Goal: Navigation & Orientation: Find specific page/section

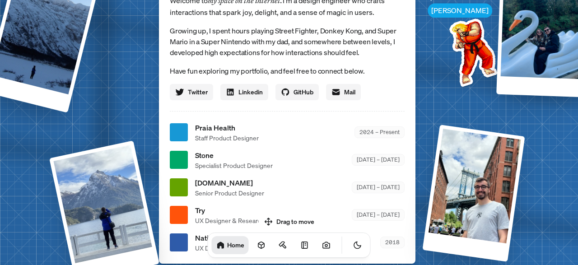
drag, startPoint x: 297, startPoint y: 204, endPoint x: 289, endPoint y: 205, distance: 7.4
click at [300, 0] on body "Andre Andre Souza Design Engineer Welcome to my space on the internet. I'm a de…" at bounding box center [289, 0] width 578 height 0
drag, startPoint x: 270, startPoint y: 216, endPoint x: 255, endPoint y: 225, distance: 18.2
click at [255, 225] on div "Drag to move Home" at bounding box center [288, 236] width 177 height 44
drag, startPoint x: 263, startPoint y: 167, endPoint x: 246, endPoint y: 203, distance: 40.0
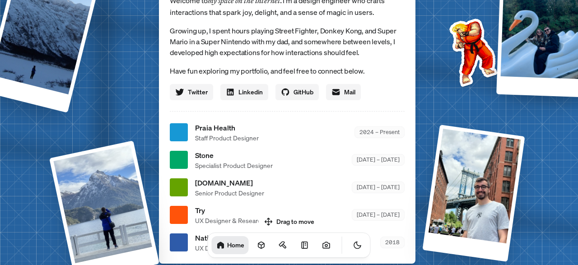
click at [246, 170] on span "Specialist Product Designer" at bounding box center [234, 165] width 78 height 9
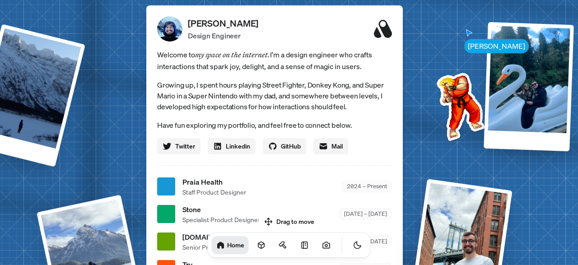
drag, startPoint x: 293, startPoint y: 92, endPoint x: 305, endPoint y: 120, distance: 30.5
click at [305, 112] on p "Growing up, I spent hours playing Street Fighter, Donkey Kong, and Super Mario …" at bounding box center [274, 95] width 235 height 33
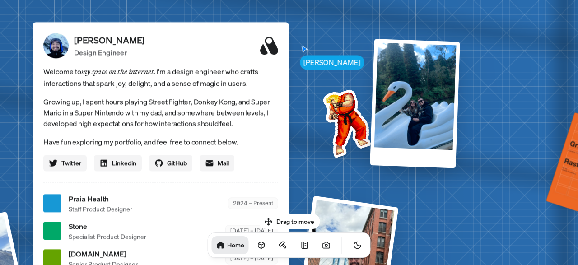
drag, startPoint x: 369, startPoint y: 113, endPoint x: 263, endPoint y: 102, distance: 106.6
click at [263, 102] on p "Growing up, I spent hours playing Street Fighter, Donkey Kong, and Super Mario …" at bounding box center [160, 112] width 235 height 33
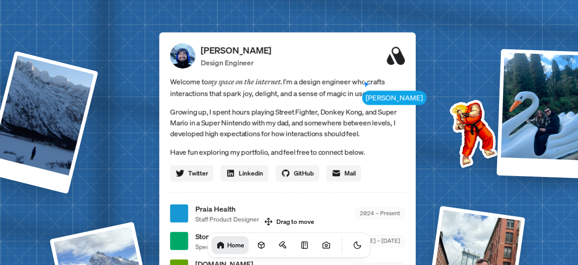
drag, startPoint x: 236, startPoint y: 56, endPoint x: 363, endPoint y: 102, distance: 134.8
click at [363, 102] on div "Welcome to my space on the internet. I'm a design engineer who crafts interacti…" at bounding box center [287, 128] width 235 height 106
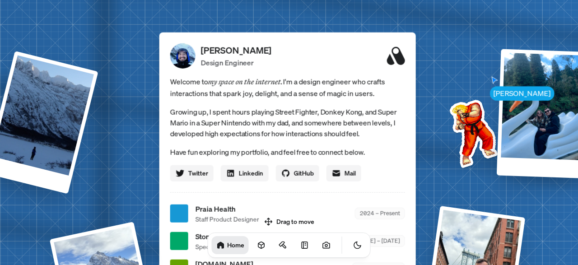
click at [396, 56] on icon at bounding box center [396, 56] width 18 height 18
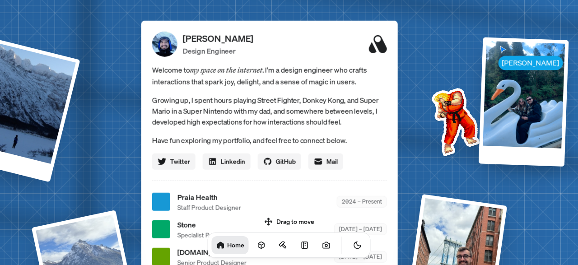
drag, startPoint x: 316, startPoint y: 129, endPoint x: 298, endPoint y: 118, distance: 20.5
click at [298, 118] on p "Growing up, I spent hours playing Street Fighter, Donkey Kong, and Super Mario …" at bounding box center [269, 110] width 235 height 33
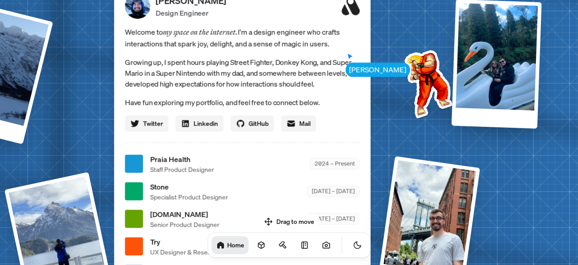
drag, startPoint x: 335, startPoint y: 133, endPoint x: 325, endPoint y: 136, distance: 10.9
click at [307, 92] on div "Welcome to my space on the internet. I'm a design engineer who crafts interacti…" at bounding box center [242, 79] width 235 height 106
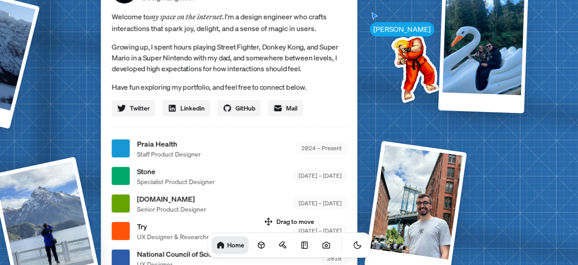
drag, startPoint x: 335, startPoint y: 162, endPoint x: 335, endPoint y: 151, distance: 10.8
click at [335, 151] on ul "Praia Health Staff Product Designer 2024 – Present Stone Specialist Product Des…" at bounding box center [229, 203] width 235 height 130
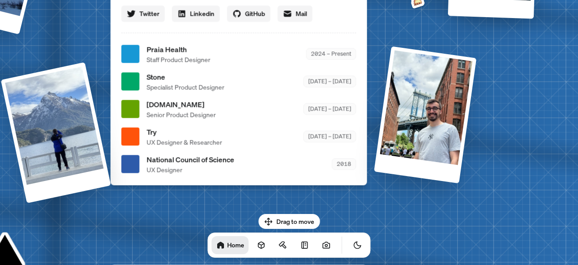
drag, startPoint x: 334, startPoint y: 171, endPoint x: 348, endPoint y: 85, distance: 87.0
click at [346, 71] on div "Stone Specialist Product Designer [DATE] – [DATE]" at bounding box center [252, 81] width 210 height 20
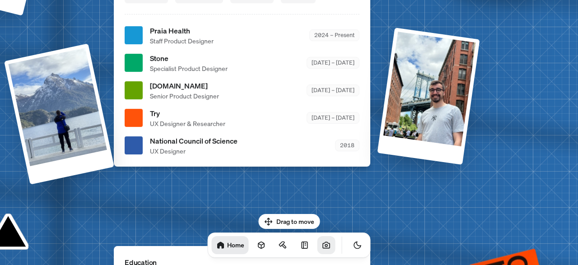
click at [323, 250] on link at bounding box center [326, 245] width 18 height 18
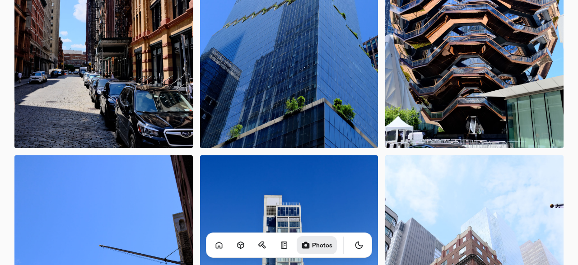
scroll to position [657, 0]
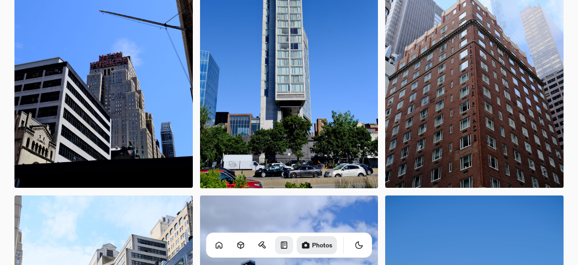
click at [280, 244] on icon at bounding box center [284, 245] width 9 height 9
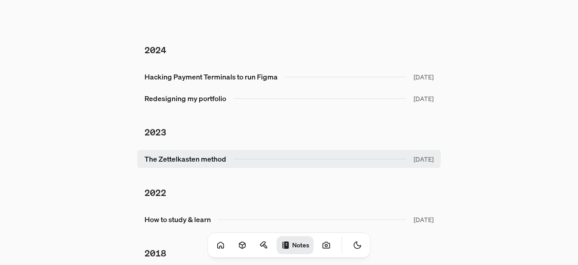
scroll to position [47, 0]
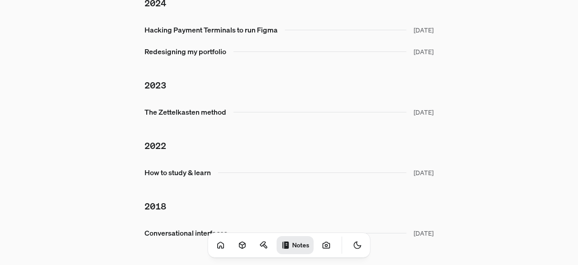
drag, startPoint x: 243, startPoint y: 243, endPoint x: 255, endPoint y: 242, distance: 11.3
click at [244, 242] on div "Notes" at bounding box center [289, 245] width 163 height 25
click at [260, 242] on icon at bounding box center [264, 245] width 9 height 9
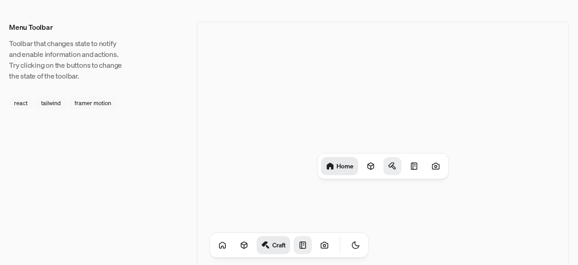
click at [391, 168] on icon at bounding box center [392, 166] width 9 height 9
drag, startPoint x: 344, startPoint y: 113, endPoint x: 336, endPoint y: 113, distance: 7.7
click at [339, 113] on div "Home Craft" at bounding box center [383, 166] width 372 height 289
click at [269, 114] on div "Craft" at bounding box center [383, 166] width 372 height 289
drag, startPoint x: 279, startPoint y: 110, endPoint x: 268, endPoint y: 151, distance: 42.6
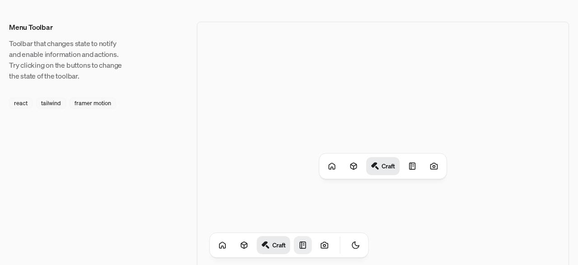
click at [273, 134] on div "Craft" at bounding box center [383, 166] width 372 height 289
click at [347, 165] on div at bounding box center [354, 166] width 18 height 18
click at [332, 165] on div at bounding box center [327, 166] width 18 height 18
click at [429, 169] on div at bounding box center [436, 166] width 18 height 18
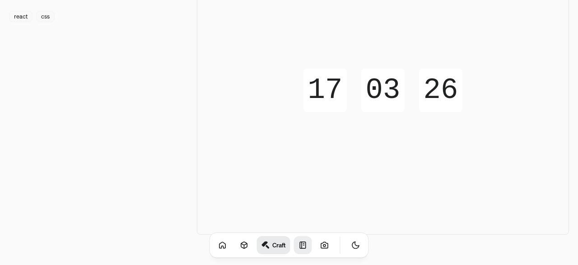
click at [400, 94] on div "03" at bounding box center [382, 90] width 43 height 43
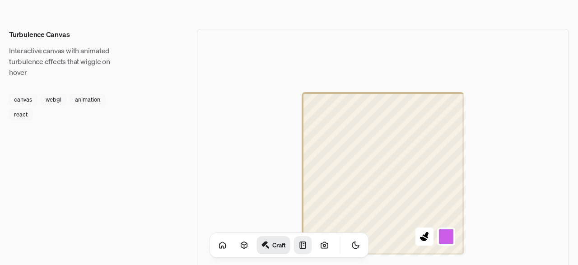
scroll to position [798, 0]
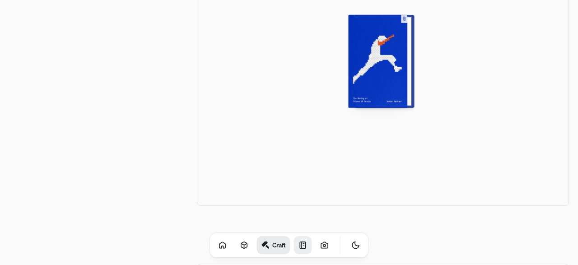
click at [391, 79] on div at bounding box center [381, 61] width 59 height 93
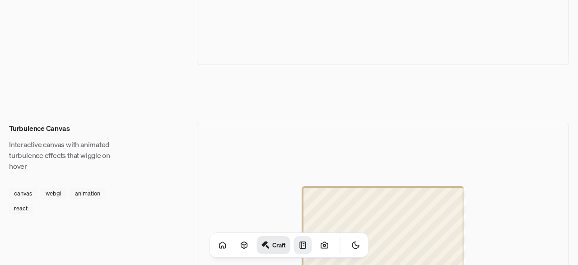
scroll to position [1127, 0]
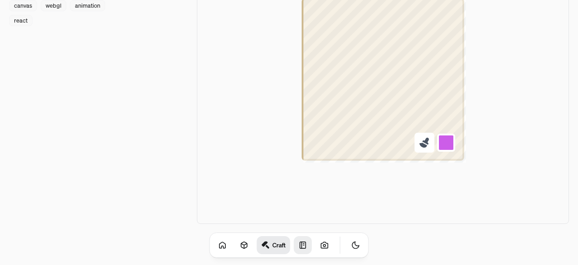
click at [422, 145] on icon at bounding box center [423, 145] width 8 height 5
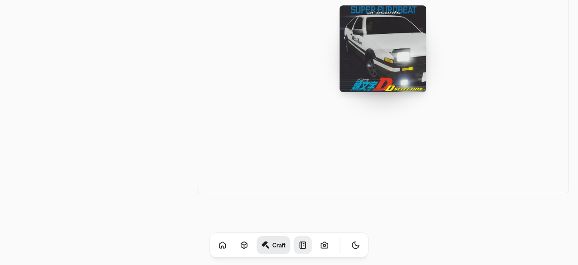
scroll to position [1317, 0]
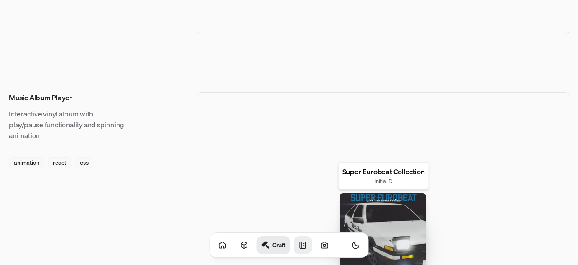
click at [355, 197] on div at bounding box center [383, 236] width 87 height 87
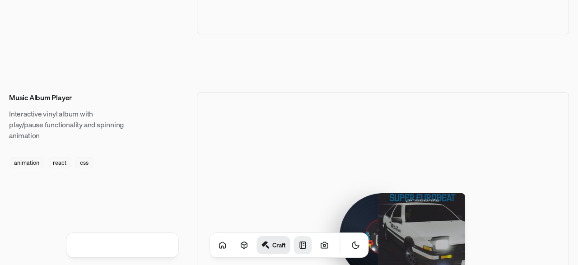
scroll to position [1411, 0]
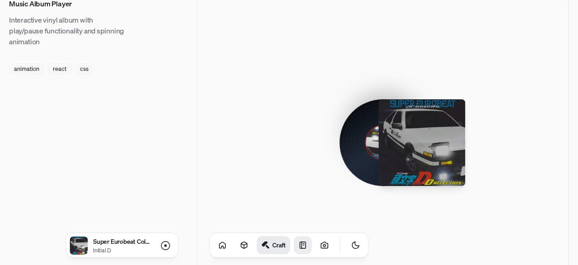
click at [373, 121] on div at bounding box center [382, 142] width 67 height 67
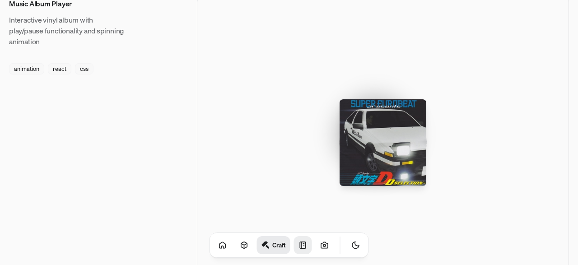
click at [242, 244] on div "Craft" at bounding box center [289, 245] width 159 height 25
click at [240, 247] on icon at bounding box center [244, 245] width 9 height 9
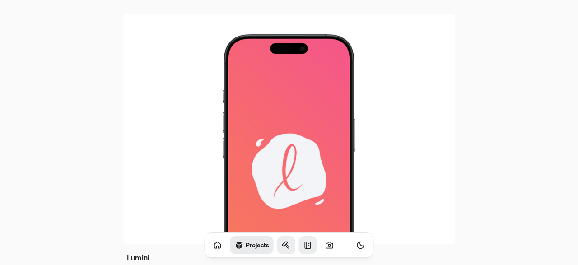
scroll to position [666, 0]
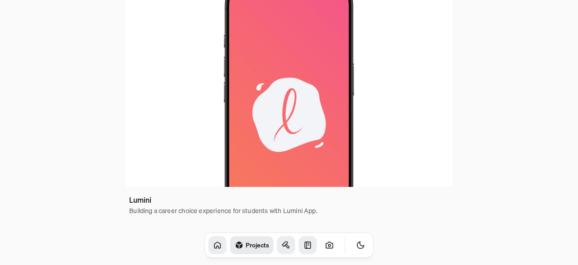
click at [213, 242] on icon at bounding box center [217, 245] width 9 height 9
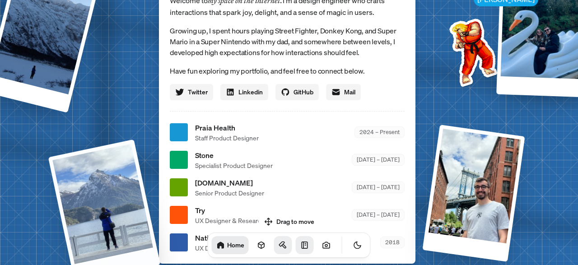
click at [112, 192] on div at bounding box center [104, 211] width 112 height 144
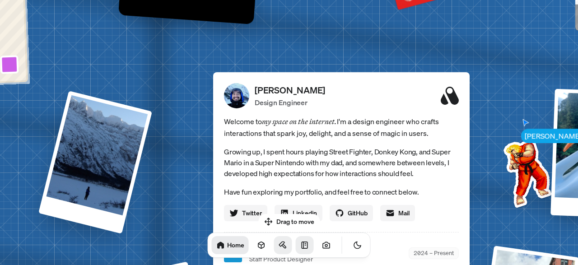
drag, startPoint x: 121, startPoint y: 115, endPoint x: 206, endPoint y: 163, distance: 98.1
click at [187, 235] on div "Andre Andre Souza Design Engineer Welcome to my space on the internet. I'm a de…" at bounding box center [343, 253] width 1351 height 1183
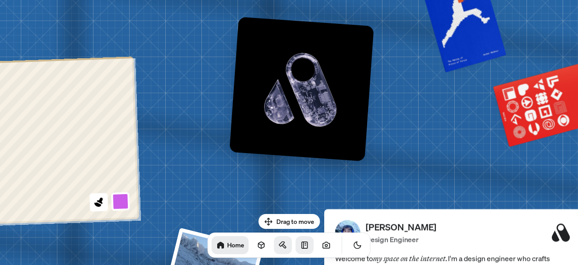
drag, startPoint x: 275, startPoint y: 81, endPoint x: 410, endPoint y: 244, distance: 211.4
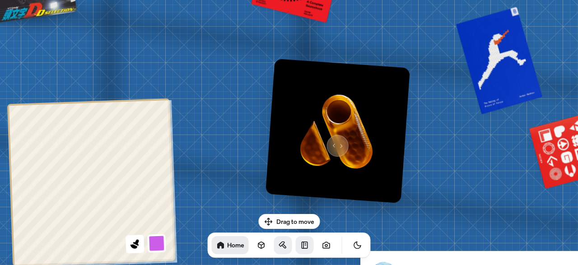
click at [334, 142] on img at bounding box center [338, 130] width 144 height 144
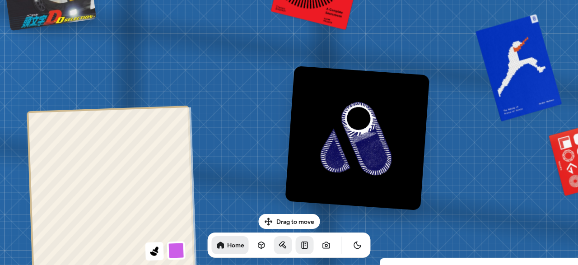
drag, startPoint x: 218, startPoint y: 166, endPoint x: 234, endPoint y: 169, distance: 16.7
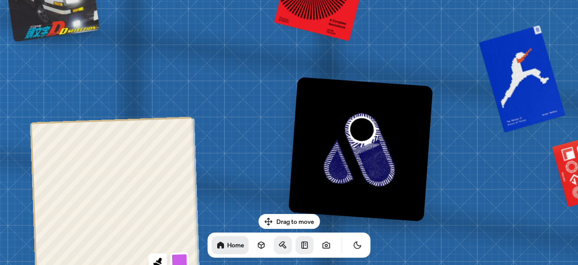
drag, startPoint x: 250, startPoint y: 163, endPoint x: 217, endPoint y: 208, distance: 55.2
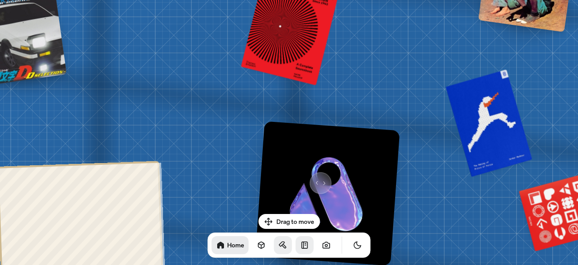
drag, startPoint x: 315, startPoint y: 179, endPoint x: 238, endPoint y: 187, distance: 77.2
click at [255, 186] on img at bounding box center [327, 193] width 144 height 144
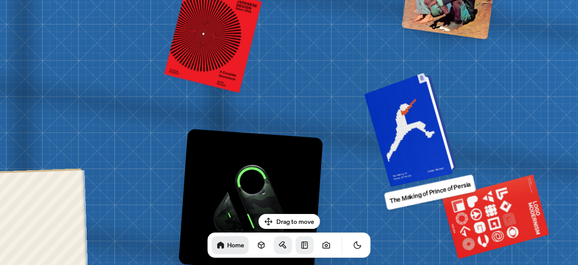
click at [412, 123] on div at bounding box center [412, 129] width 86 height 110
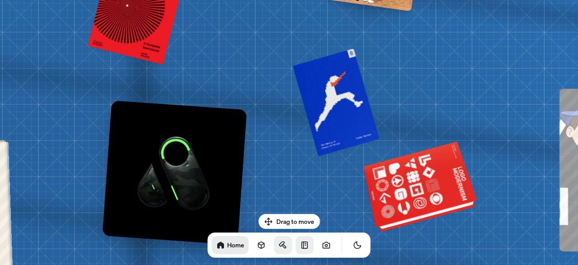
drag, startPoint x: 397, startPoint y: 190, endPoint x: 299, endPoint y: 146, distance: 107.9
click at [367, 146] on div at bounding box center [422, 188] width 110 height 84
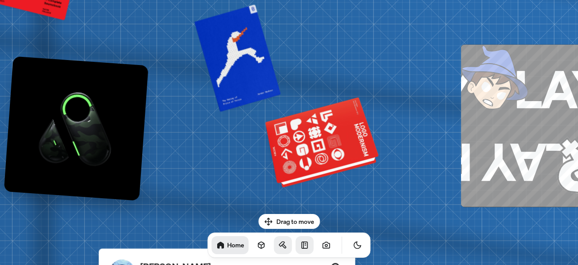
click at [311, 149] on div at bounding box center [323, 144] width 110 height 84
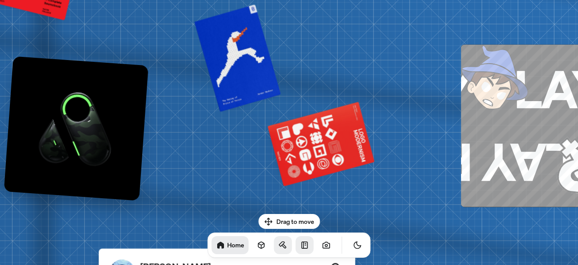
drag, startPoint x: 419, startPoint y: 170, endPoint x: 163, endPoint y: 132, distance: 259.6
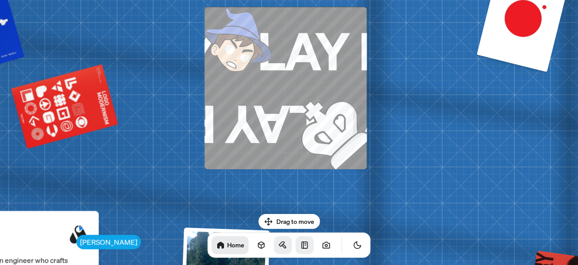
drag, startPoint x: 470, startPoint y: 54, endPoint x: 373, endPoint y: 157, distance: 141.5
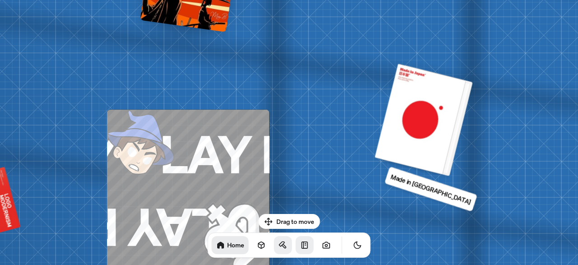
drag, startPoint x: 442, startPoint y: 109, endPoint x: 379, endPoint y: 73, distance: 72.0
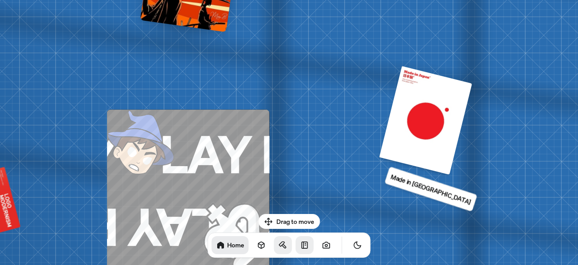
click at [439, 109] on div at bounding box center [425, 120] width 93 height 109
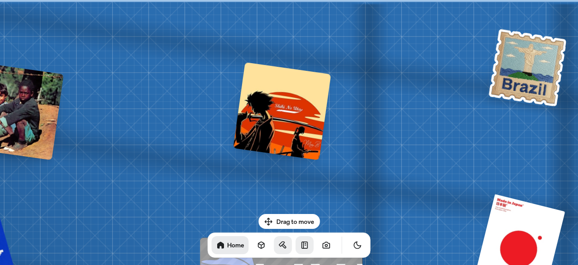
drag, startPoint x: 350, startPoint y: 57, endPoint x: 443, endPoint y: 234, distance: 200.0
click at [252, 108] on div at bounding box center [282, 111] width 98 height 98
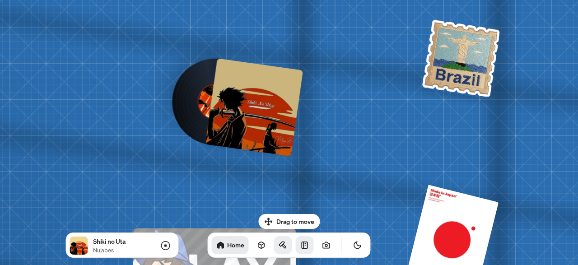
drag, startPoint x: 444, startPoint y: 164, endPoint x: 183, endPoint y: 155, distance: 261.6
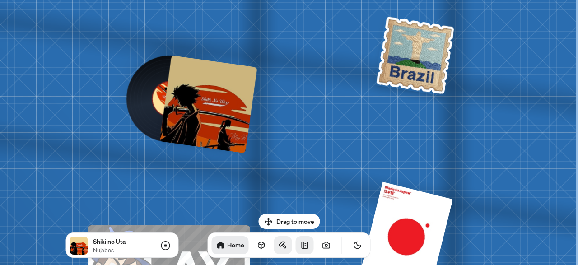
click at [407, 64] on img at bounding box center [415, 55] width 83 height 82
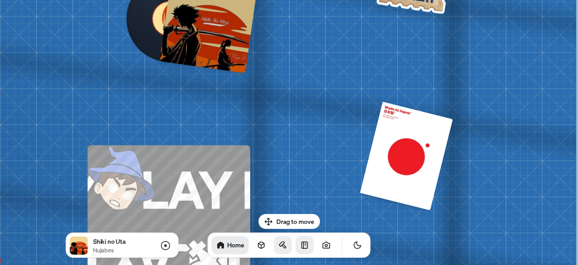
drag, startPoint x: 308, startPoint y: 73, endPoint x: 200, endPoint y: -38, distance: 154.9
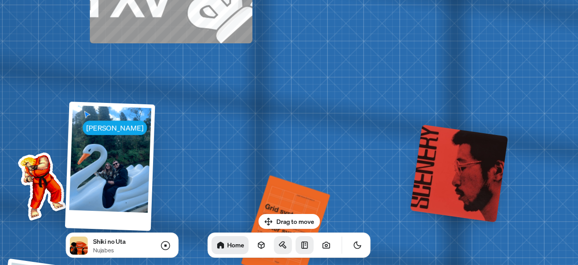
drag, startPoint x: 354, startPoint y: 52, endPoint x: 322, endPoint y: 11, distance: 51.6
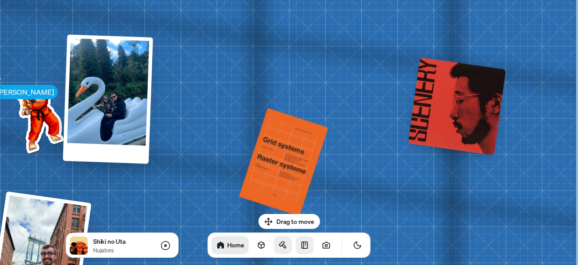
drag, startPoint x: 372, startPoint y: 160, endPoint x: 367, endPoint y: 150, distance: 10.5
click at [0, 0] on button "Toggle Audio" at bounding box center [0, 0] width 0 height 0
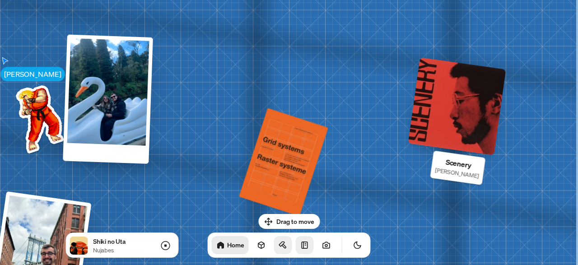
click at [433, 139] on div at bounding box center [457, 106] width 98 height 98
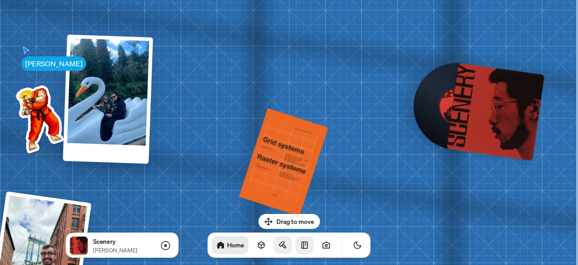
drag, startPoint x: 416, startPoint y: 189, endPoint x: 450, endPoint y: 51, distance: 141.9
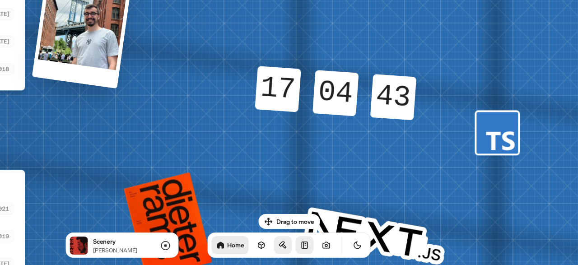
drag, startPoint x: 394, startPoint y: 214, endPoint x: 419, endPoint y: 93, distance: 123.9
click at [419, 93] on div "17 17 17 17 04 04 04 04 42 43 43 42" at bounding box center [336, 93] width 194 height 103
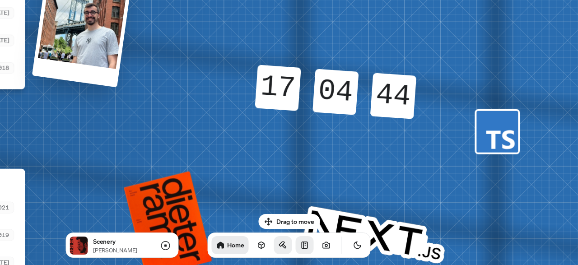
drag, startPoint x: 385, startPoint y: 181, endPoint x: 393, endPoint y: 120, distance: 61.1
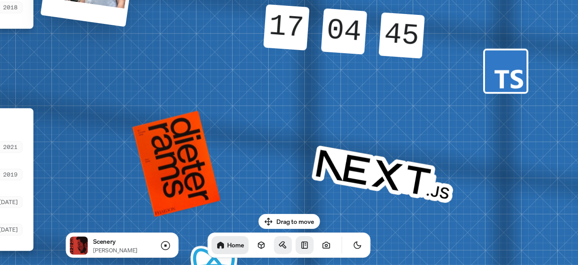
drag, startPoint x: 346, startPoint y: 188, endPoint x: 548, endPoint y: 149, distance: 205.1
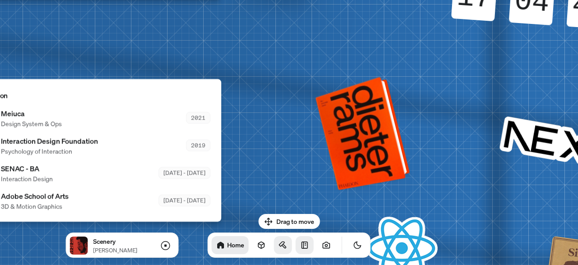
drag, startPoint x: 376, startPoint y: 160, endPoint x: 419, endPoint y: 69, distance: 101.2
click at [408, 94] on div at bounding box center [365, 132] width 88 height 109
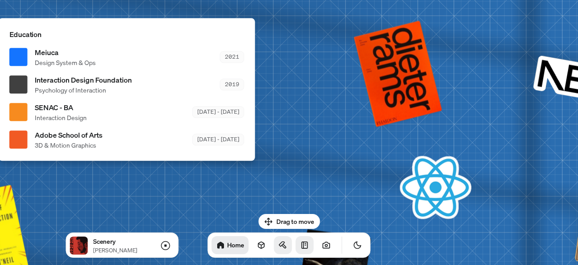
drag, startPoint x: 416, startPoint y: 195, endPoint x: 578, endPoint y: 72, distance: 203.0
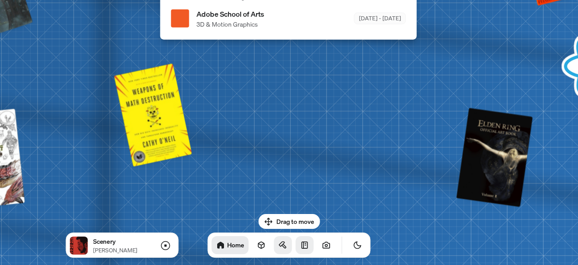
drag, startPoint x: 424, startPoint y: 163, endPoint x: 508, endPoint y: 144, distance: 86.3
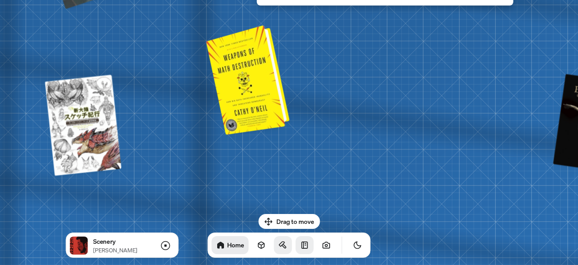
click at [276, 90] on div at bounding box center [249, 78] width 76 height 105
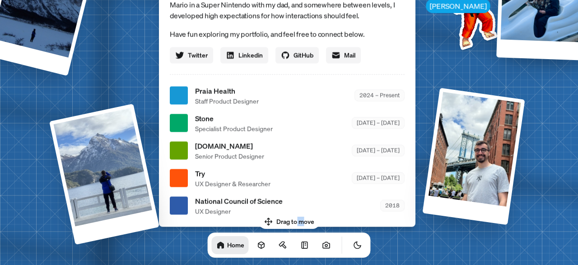
drag, startPoint x: 304, startPoint y: 221, endPoint x: 294, endPoint y: 204, distance: 19.4
click at [296, 0] on body "[PERSON_NAME] [PERSON_NAME] Design Engineer Welcome to my space on the internet…" at bounding box center [289, 0] width 578 height 0
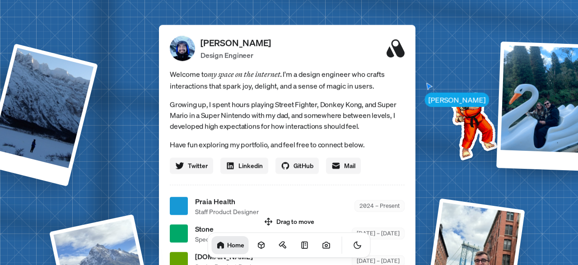
drag, startPoint x: 300, startPoint y: 220, endPoint x: 342, endPoint y: 224, distance: 41.8
click at [342, 224] on div "Drag to move Home" at bounding box center [288, 236] width 177 height 44
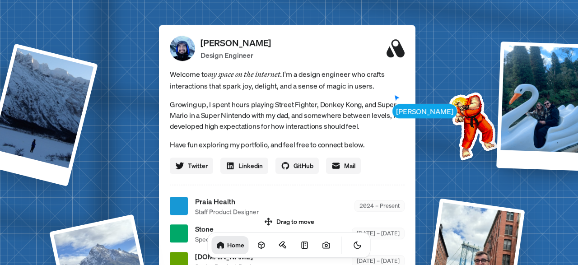
click at [325, 132] on div "Welcome to my space on the internet. I'm a design engineer who crafts interacti…" at bounding box center [287, 121] width 235 height 106
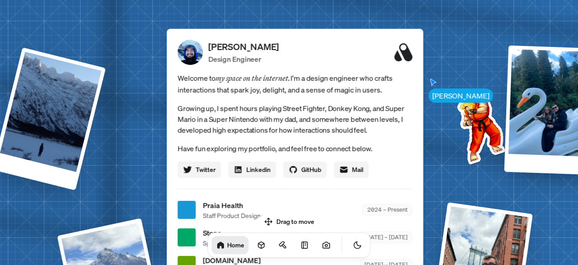
drag, startPoint x: 245, startPoint y: 110, endPoint x: 253, endPoint y: 113, distance: 8.5
click at [253, 113] on p "Growing up, I spent hours playing Street Fighter, Donkey Kong, and Super Mario …" at bounding box center [294, 118] width 235 height 33
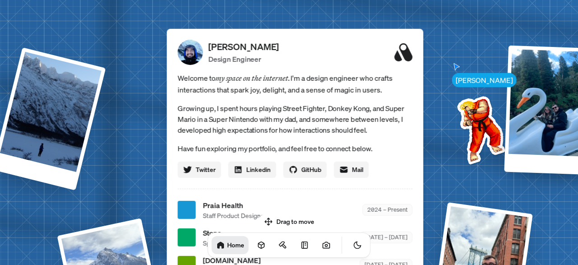
click at [197, 55] on img at bounding box center [189, 51] width 25 height 25
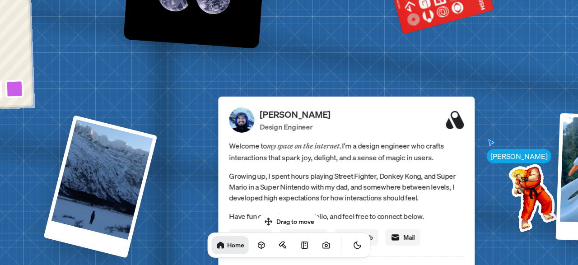
drag, startPoint x: 225, startPoint y: 58, endPoint x: 281, endPoint y: 132, distance: 93.2
click at [281, 132] on p "Design Engineer" at bounding box center [295, 126] width 70 height 11
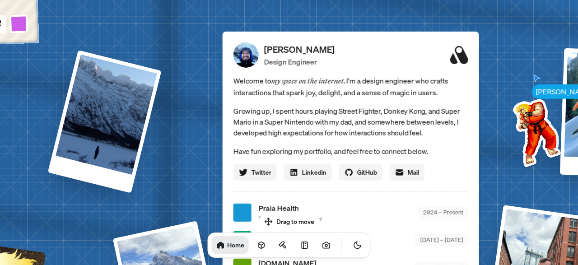
drag, startPoint x: 303, startPoint y: 148, endPoint x: 280, endPoint y: 23, distance: 127.0
click at [281, 31] on div "[PERSON_NAME] Design Engineer Welcome to my space on the internet. I'm a design…" at bounding box center [351, 187] width 256 height 312
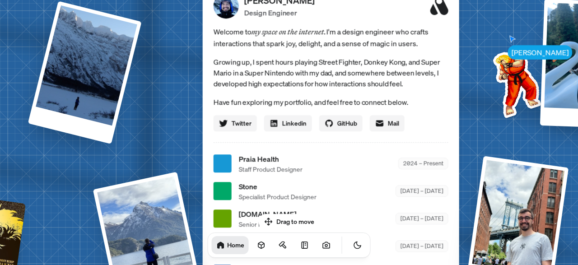
drag, startPoint x: 376, startPoint y: 135, endPoint x: 355, endPoint y: 85, distance: 54.0
click at [355, 181] on div "Stone Specialist Product Designer [DATE] – [DATE]" at bounding box center [344, 191] width 210 height 20
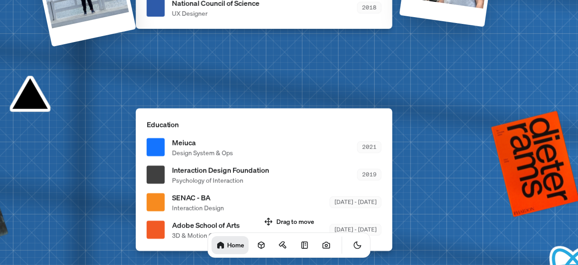
drag, startPoint x: 398, startPoint y: 152, endPoint x: 386, endPoint y: 18, distance: 134.6
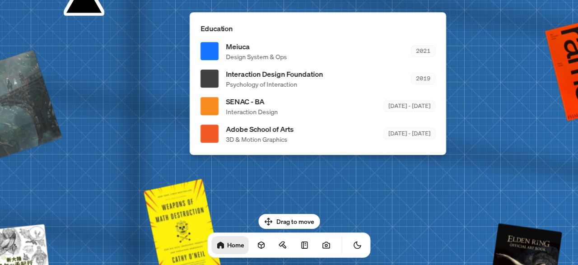
drag, startPoint x: 352, startPoint y: 165, endPoint x: 404, endPoint y: 92, distance: 90.3
click at [404, 92] on ul "Meiuca Design System & Ops 2021 Interaction Design Foundation Psychology of Int…" at bounding box center [317, 92] width 235 height 103
click at [251, 44] on span "Meiuca" at bounding box center [256, 46] width 61 height 11
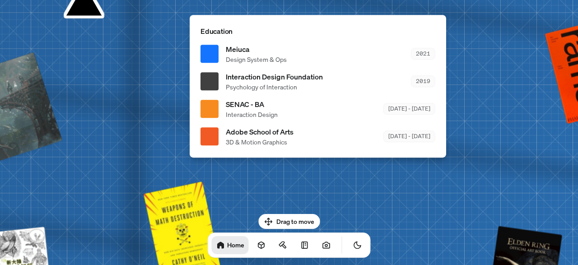
drag, startPoint x: 242, startPoint y: 100, endPoint x: 241, endPoint y: 113, distance: 13.6
click at [241, 110] on span "SENAC - BA" at bounding box center [252, 104] width 52 height 11
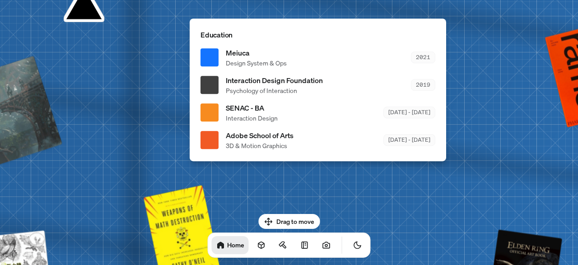
click at [223, 143] on li "Adobe School of Arts 3D & Motion Graphics [DATE] - [DATE]" at bounding box center [317, 140] width 235 height 20
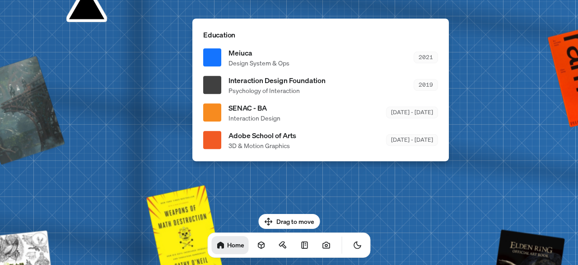
click at [362, 152] on div "Education Meiuca Design System & Ops 2021 Interaction Design Foundation Psychol…" at bounding box center [320, 90] width 256 height 143
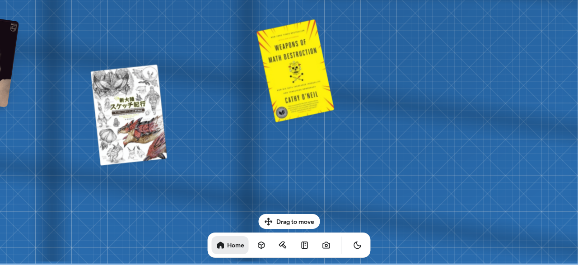
drag, startPoint x: 342, startPoint y: 188, endPoint x: 441, endPoint y: 42, distance: 176.8
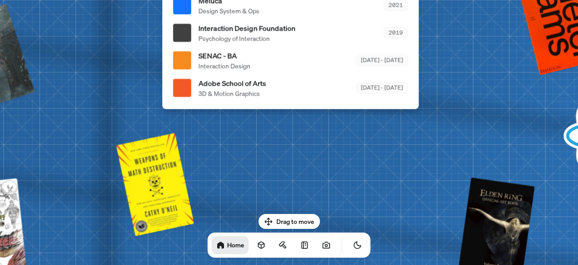
drag, startPoint x: 393, startPoint y: 148, endPoint x: 259, endPoint y: 235, distance: 160.1
drag, startPoint x: 307, startPoint y: 110, endPoint x: 219, endPoint y: 213, distance: 135.2
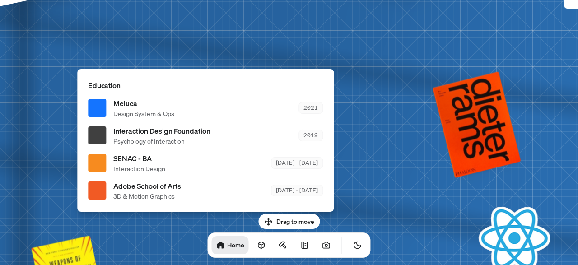
drag, startPoint x: 433, startPoint y: 66, endPoint x: 169, endPoint y: 175, distance: 285.7
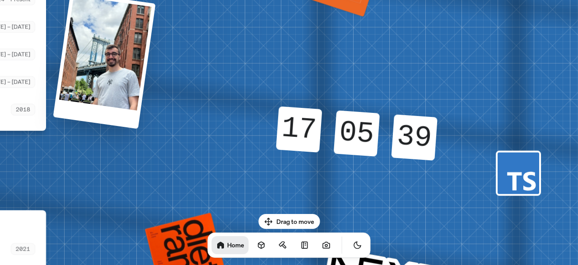
drag, startPoint x: 484, startPoint y: 89, endPoint x: 368, endPoint y: 148, distance: 129.2
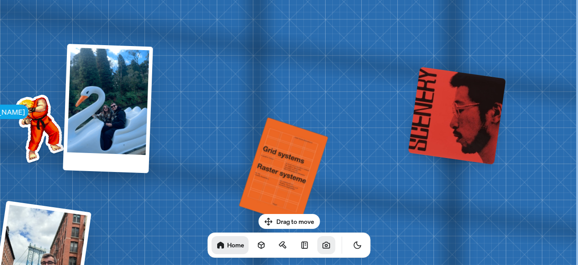
drag, startPoint x: 391, startPoint y: 136, endPoint x: 312, endPoint y: 243, distance: 133.1
click at [309, 0] on body "[PERSON_NAME] [PERSON_NAME] Design Engineer Welcome to my space on the internet…" at bounding box center [289, 0] width 578 height 0
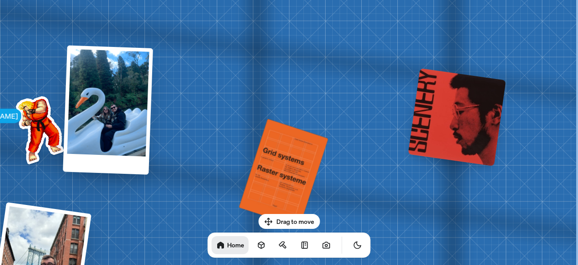
drag, startPoint x: 434, startPoint y: 74, endPoint x: 326, endPoint y: 229, distance: 188.5
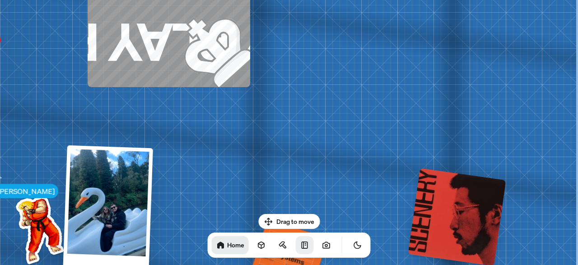
click at [296, 252] on link at bounding box center [305, 245] width 18 height 18
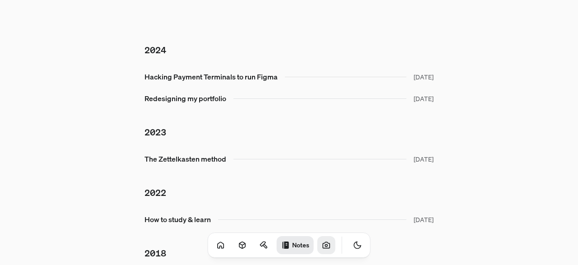
click at [322, 241] on icon at bounding box center [326, 245] width 9 height 9
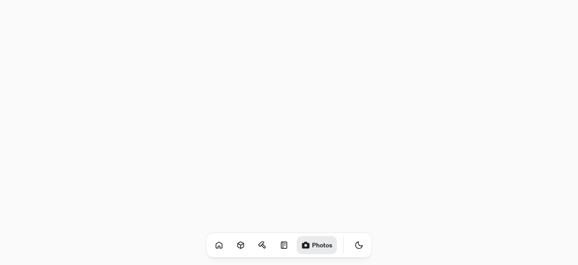
scroll to position [376, 0]
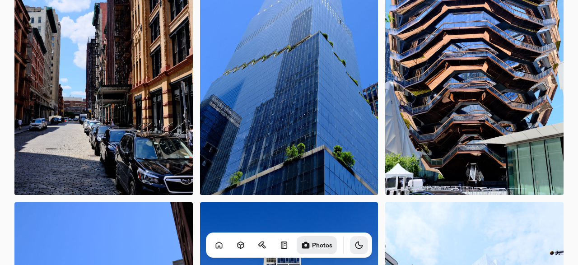
click at [354, 243] on icon "Toggle Theme" at bounding box center [358, 245] width 9 height 9
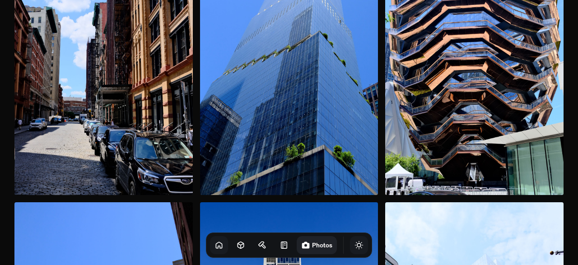
click at [216, 243] on icon at bounding box center [219, 245] width 6 height 6
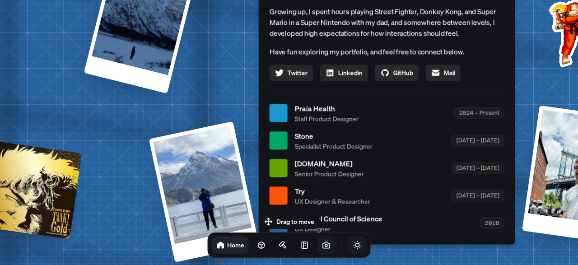
drag, startPoint x: 411, startPoint y: 177, endPoint x: 436, endPoint y: 239, distance: 67.5
click at [436, 233] on ul "Praia Health Staff Product Designer 2024 – Present Stone Specialist Product Des…" at bounding box center [387, 168] width 235 height 130
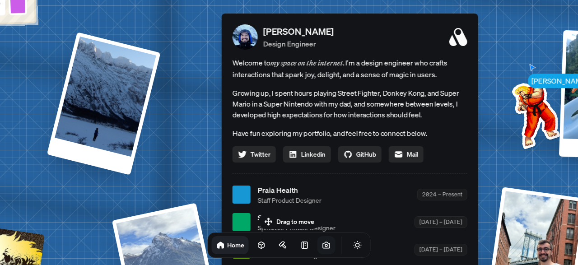
drag, startPoint x: 350, startPoint y: 243, endPoint x: 357, endPoint y: 243, distance: 7.2
click at [353, 243] on icon "Toggle Theme" at bounding box center [357, 245] width 9 height 9
